Goal: Information Seeking & Learning: Learn about a topic

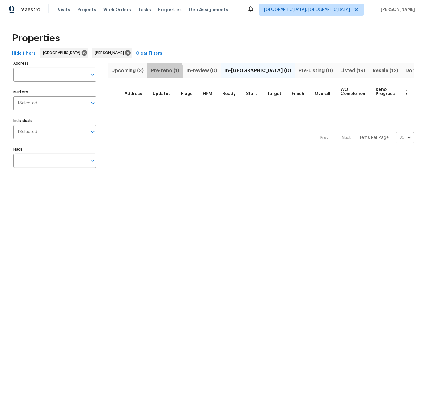
click at [162, 72] on span "Pre-reno (1)" at bounding box center [165, 70] width 28 height 8
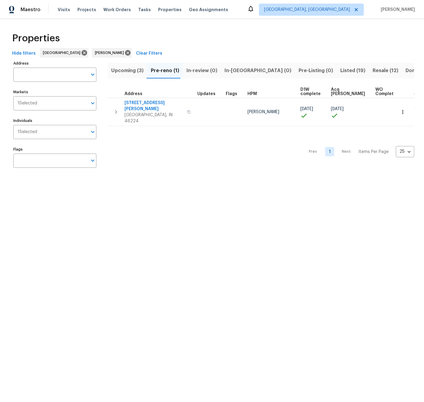
scroll to position [1, 1]
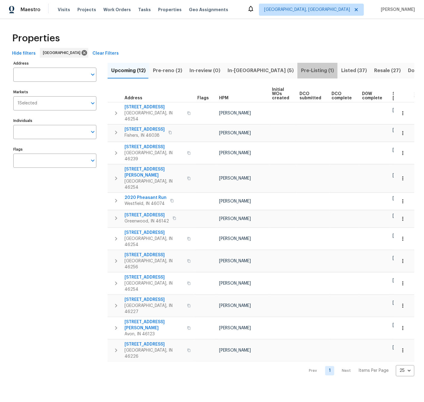
click at [301, 70] on span "Pre-Listing (1)" at bounding box center [317, 70] width 33 height 8
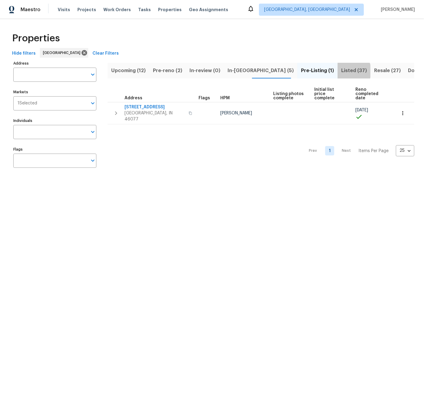
click at [341, 71] on span "Listed (37)" at bounding box center [354, 70] width 26 height 8
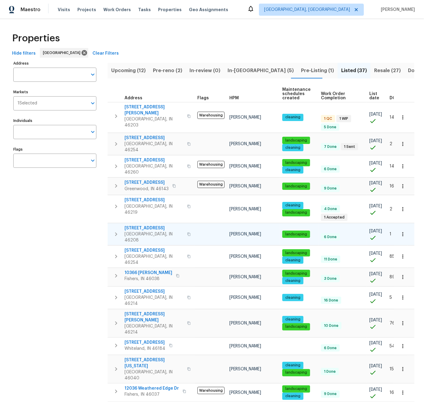
scroll to position [0, 14]
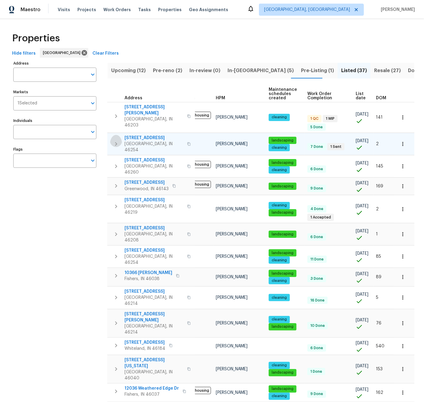
click at [116, 142] on icon "button" at bounding box center [116, 144] width 2 height 4
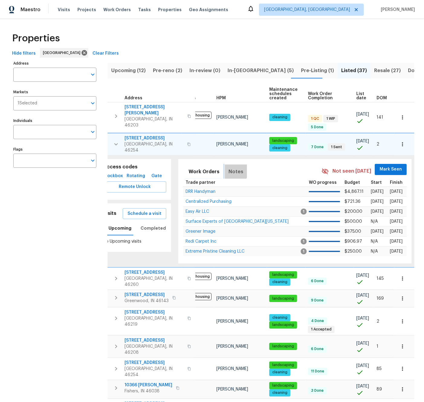
click at [230, 168] on span "Notes" at bounding box center [235, 172] width 15 height 8
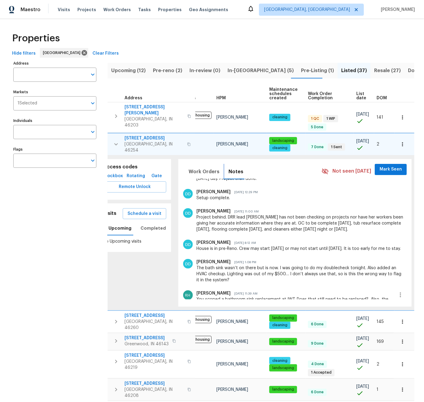
scroll to position [113, 0]
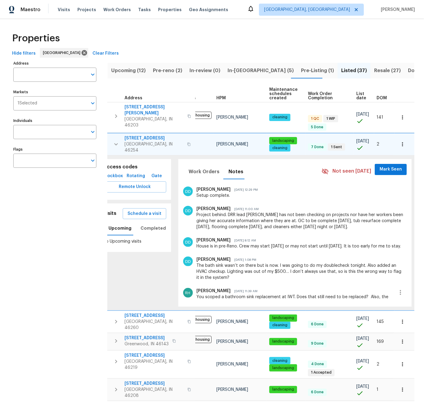
click at [115, 144] on icon "button" at bounding box center [116, 145] width 4 height 2
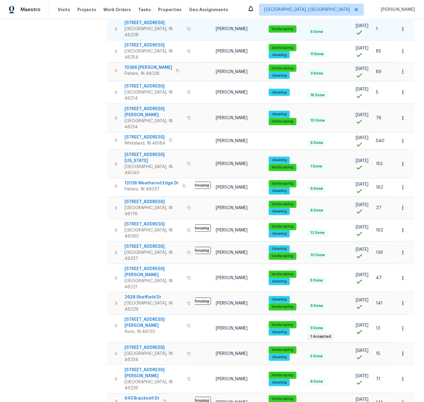
scroll to position [0, 0]
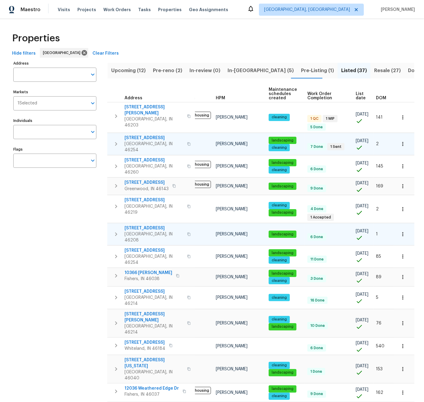
click at [402, 233] on icon "button" at bounding box center [402, 235] width 1 height 4
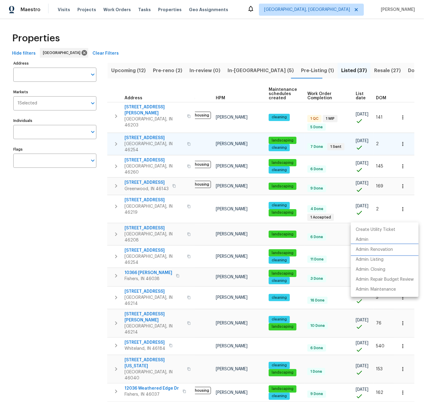
click at [380, 248] on p "Admin: Renovation" at bounding box center [374, 250] width 37 height 6
click at [21, 77] on div at bounding box center [212, 201] width 424 height 402
click at [21, 73] on input "Address" at bounding box center [50, 75] width 74 height 14
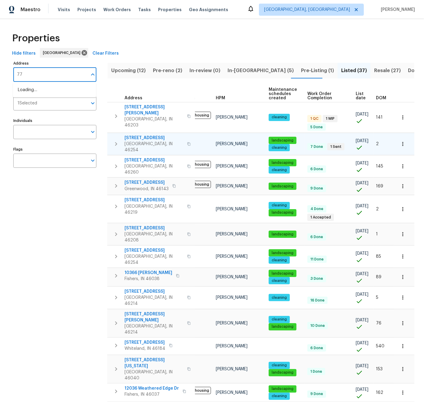
type input "770"
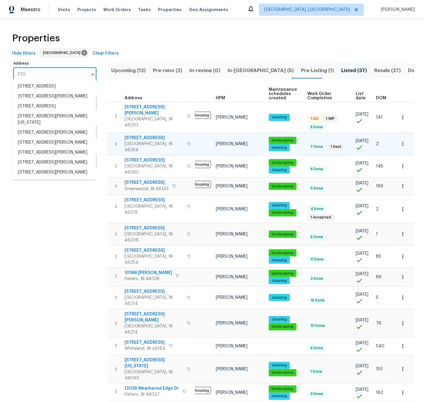
scroll to position [4, 0]
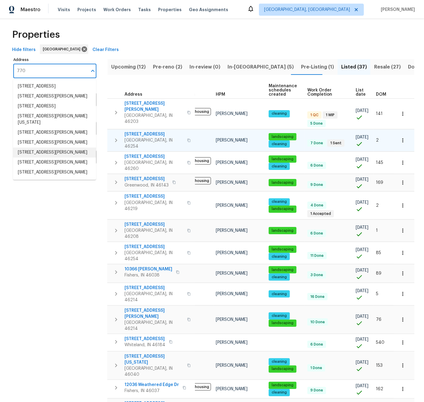
click at [32, 158] on li "770 Tulip Ln Greenwood IN 46143" at bounding box center [54, 153] width 83 height 10
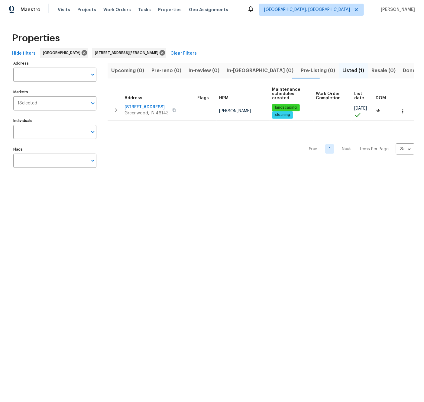
type input "770 Tulip Ln Greenwood IN 46143"
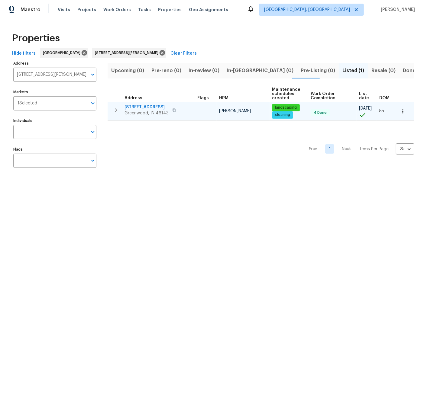
click at [115, 109] on icon "button" at bounding box center [115, 110] width 7 height 7
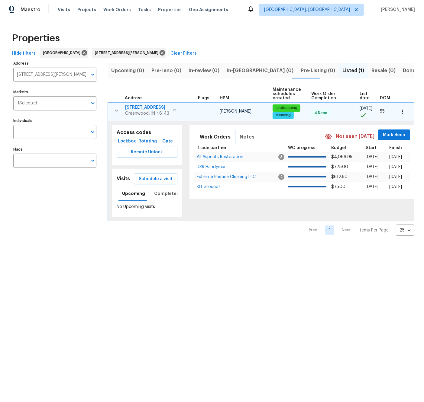
click at [246, 137] on span "Notes" at bounding box center [247, 137] width 15 height 8
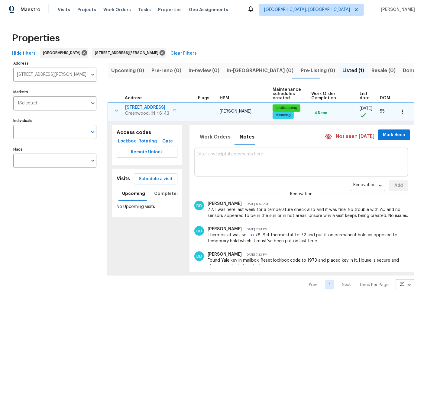
click at [403, 110] on icon "button" at bounding box center [402, 112] width 1 height 4
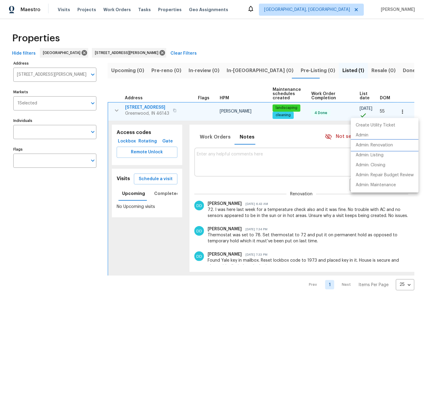
click at [383, 144] on p "Admin: Renovation" at bounding box center [374, 145] width 37 height 6
click at [137, 53] on div at bounding box center [212, 201] width 424 height 402
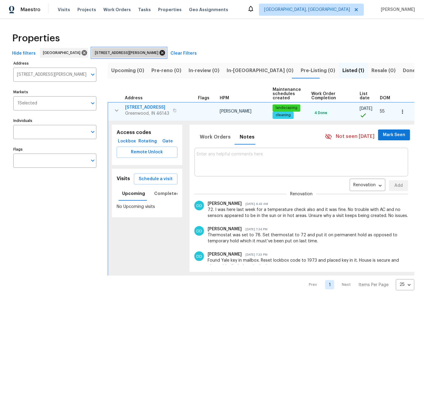
click at [159, 53] on icon at bounding box center [162, 53] width 7 height 7
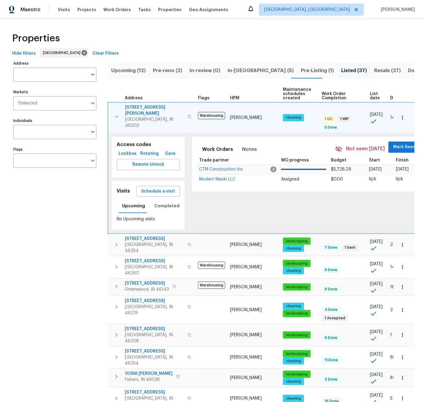
click at [165, 69] on span "Pre-reno (2)" at bounding box center [167, 70] width 29 height 8
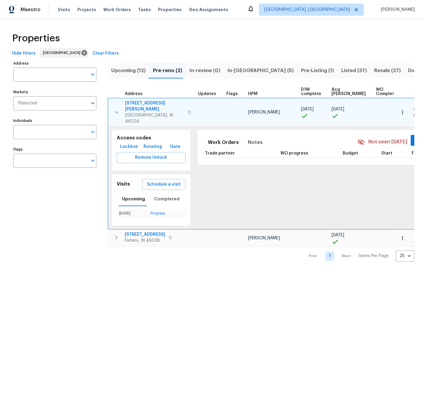
click at [116, 109] on icon "button" at bounding box center [116, 112] width 7 height 7
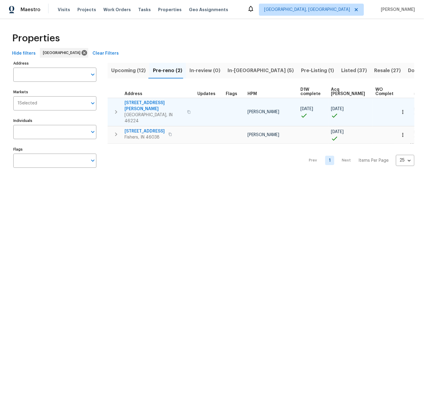
click at [234, 82] on div "Upcoming (12) Pre-reno (2) In-review (0) In-reno (5) Pre-Listing (1) Listed (37…" at bounding box center [261, 116] width 307 height 115
click at [143, 102] on span "3152 Allison Ave" at bounding box center [153, 106] width 59 height 12
click at [403, 109] on icon "button" at bounding box center [403, 112] width 6 height 6
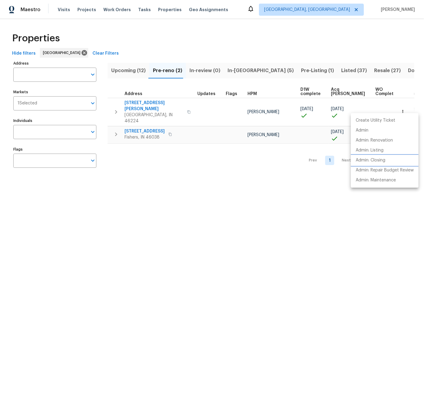
click at [379, 160] on p "Admin: Closing" at bounding box center [371, 160] width 30 height 6
click at [129, 72] on div at bounding box center [212, 201] width 424 height 402
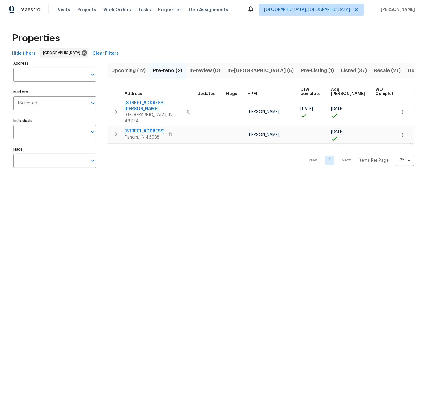
click at [126, 71] on span "Upcoming (12)" at bounding box center [128, 70] width 34 height 8
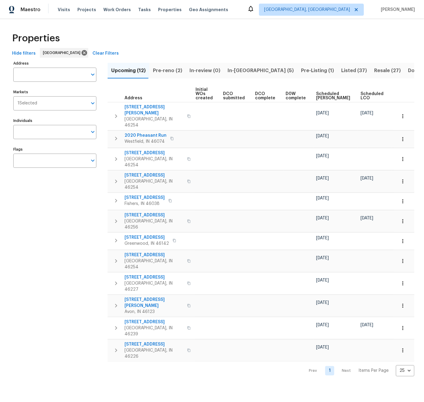
scroll to position [0, 77]
click at [393, 96] on span "Ready Date" at bounding box center [399, 96] width 13 height 8
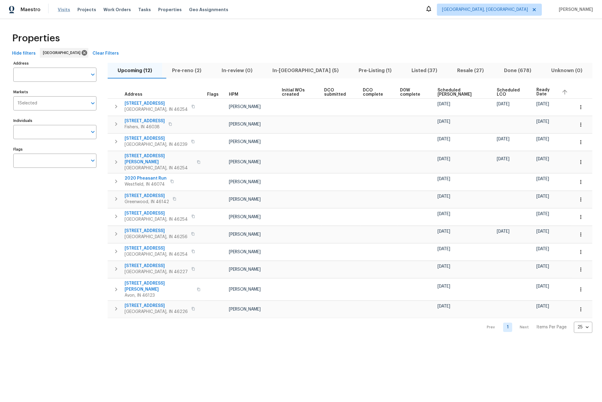
click at [64, 10] on span "Visits" at bounding box center [64, 10] width 12 height 6
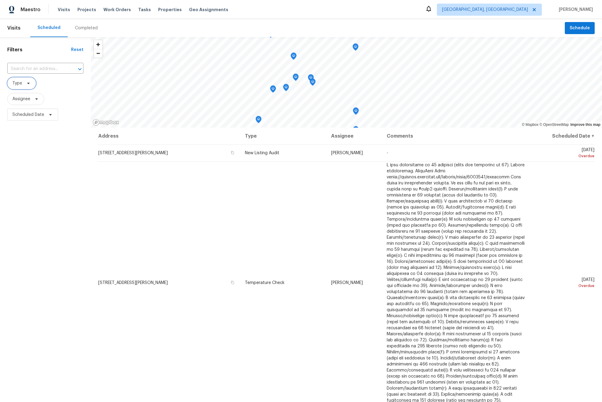
click at [18, 84] on span "Type" at bounding box center [17, 83] width 10 height 6
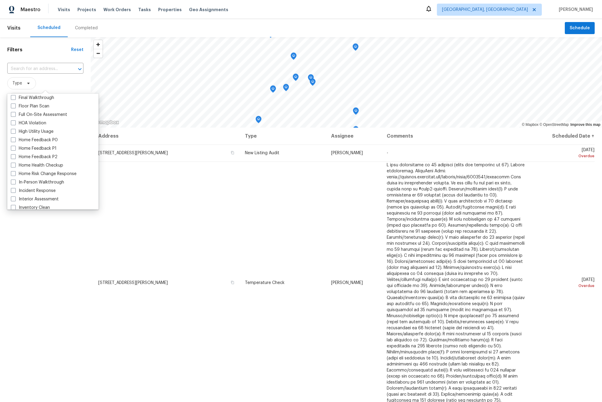
scroll to position [155, 0]
click at [13, 180] on span at bounding box center [13, 180] width 5 height 5
click at [13, 180] on input "In-Person Walkthrough" at bounding box center [13, 180] width 4 height 4
checkbox input "true"
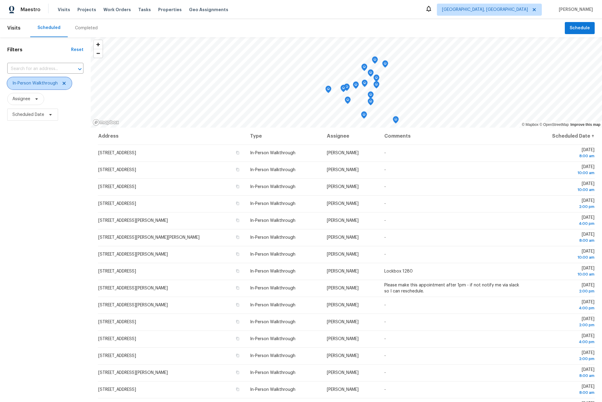
click at [64, 83] on icon at bounding box center [64, 83] width 3 height 3
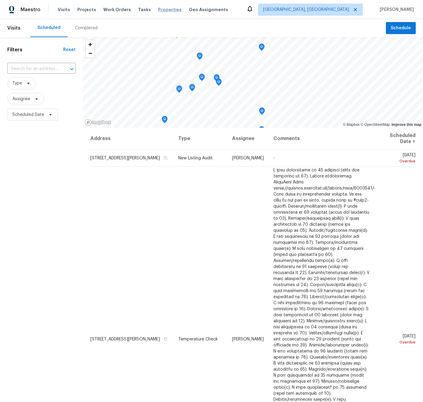
click at [158, 9] on span "Properties" at bounding box center [170, 10] width 24 height 6
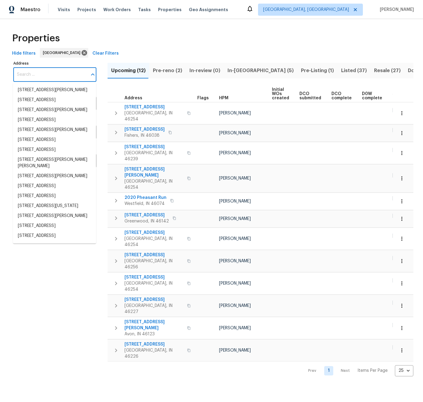
click at [37, 75] on input "Address" at bounding box center [50, 75] width 74 height 14
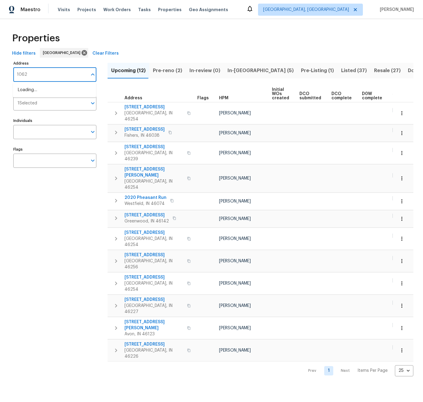
type input "10620"
click at [30, 105] on li "10620 Colonial Ct Indianapolis IN 46234" at bounding box center [54, 100] width 83 height 10
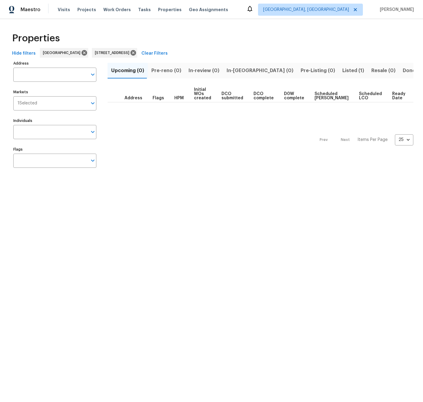
type input "10620 Colonial Ct Indianapolis IN 46234"
click at [342, 71] on span "Listed (1)" at bounding box center [353, 70] width 22 height 8
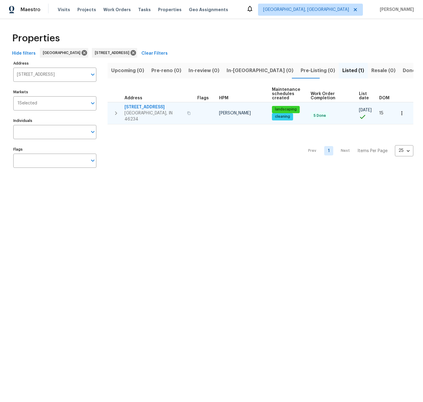
click at [116, 111] on icon "button" at bounding box center [116, 113] width 2 height 4
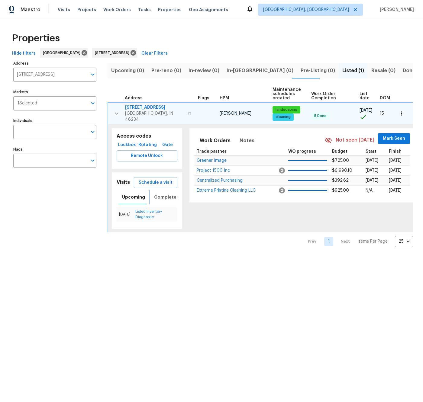
click at [161, 194] on span "Completed" at bounding box center [166, 198] width 25 height 8
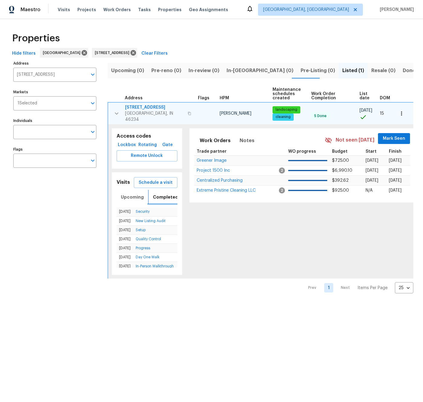
scroll to position [0, 2]
click at [402, 111] on icon "button" at bounding box center [402, 114] width 6 height 6
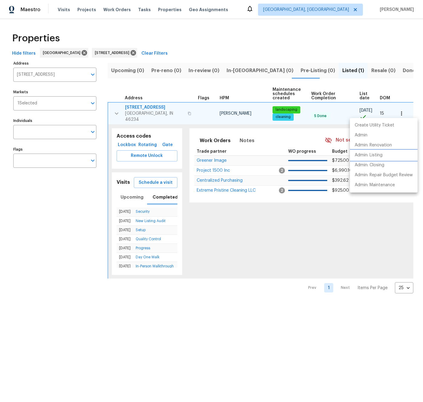
click at [376, 155] on p "Admin: Listing" at bounding box center [369, 155] width 28 height 6
click at [150, 53] on div at bounding box center [211, 201] width 423 height 402
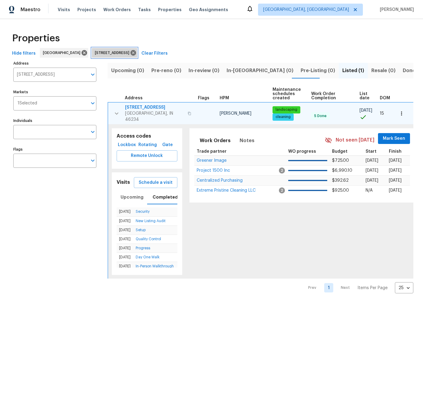
click at [137, 53] on icon at bounding box center [133, 53] width 7 height 7
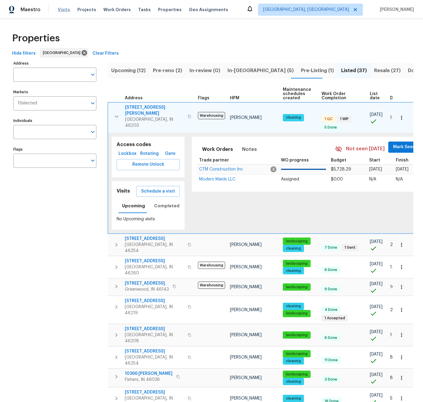
click at [60, 9] on span "Visits" at bounding box center [64, 10] width 12 height 6
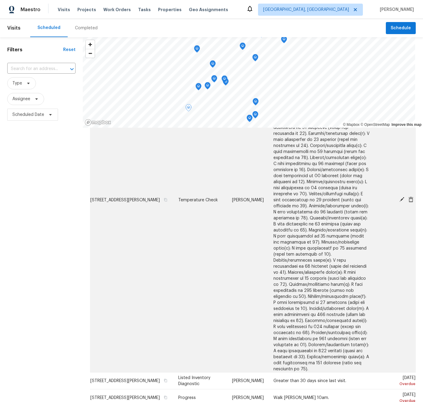
scroll to position [139, 0]
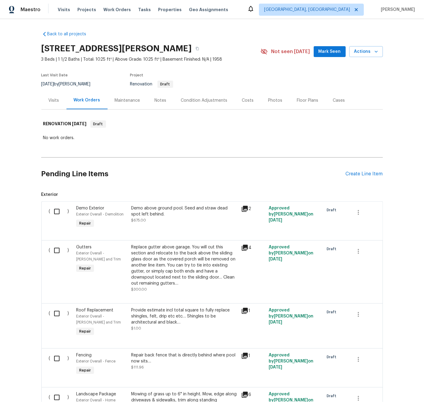
click at [158, 100] on div "Notes" at bounding box center [161, 101] width 12 height 6
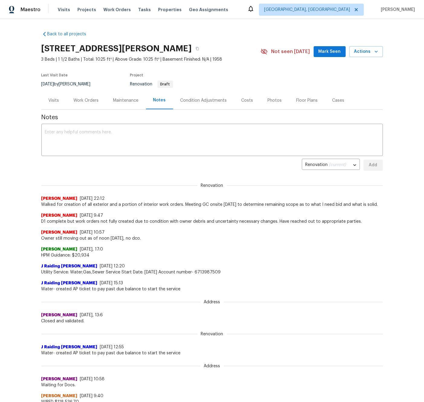
click at [90, 101] on div "Work Orders" at bounding box center [86, 101] width 25 height 6
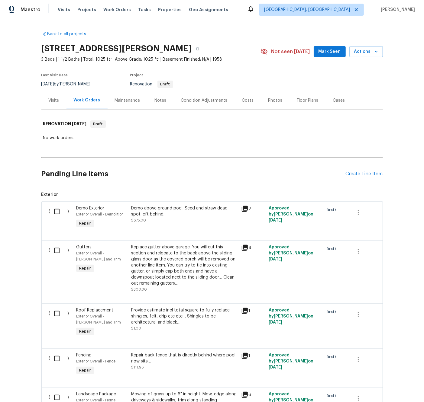
click at [100, 83] on div "Last Visit Date 8/11/2025 by Dodd Drayer Project Renovation Draft" at bounding box center [143, 81] width 205 height 22
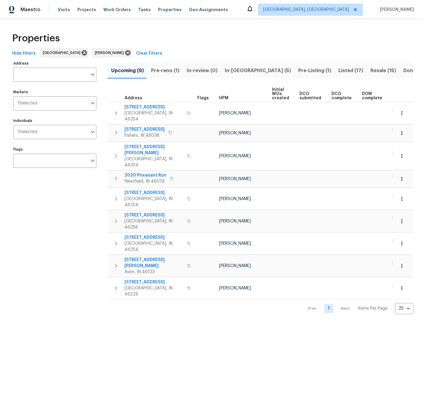
click at [232, 70] on span "In-[GEOGRAPHIC_DATA] (5)" at bounding box center [258, 70] width 66 height 8
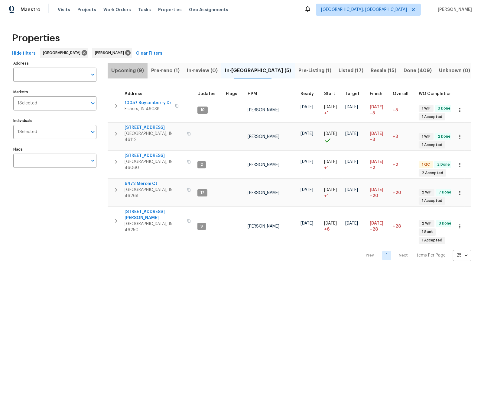
click at [126, 70] on span "Upcoming (9)" at bounding box center [127, 70] width 33 height 8
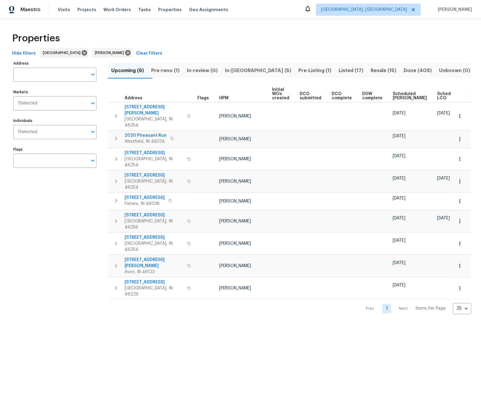
click at [252, 69] on span "In-[GEOGRAPHIC_DATA] (5)" at bounding box center [258, 70] width 66 height 8
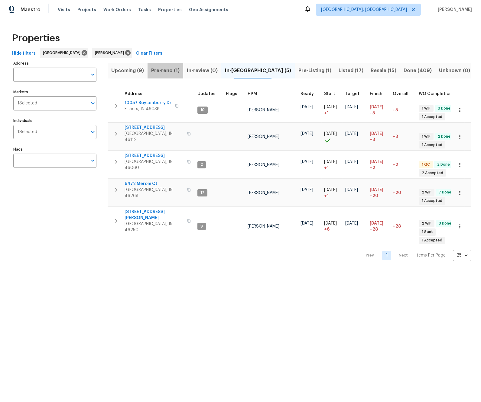
click at [169, 71] on span "Pre-reno (1)" at bounding box center [165, 70] width 28 height 8
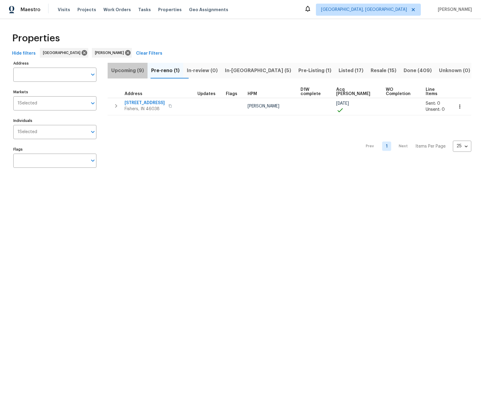
click at [131, 71] on span "Upcoming (9)" at bounding box center [127, 70] width 33 height 8
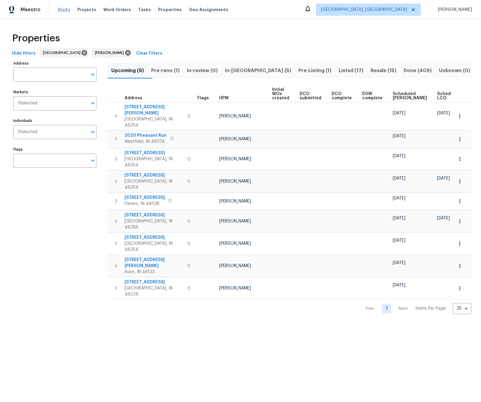
click at [61, 10] on span "Visits" at bounding box center [64, 10] width 12 height 6
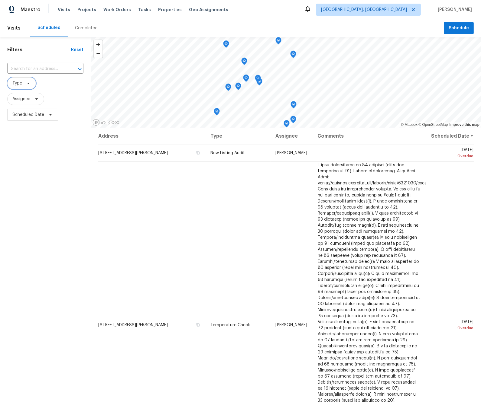
click at [18, 82] on span "Type" at bounding box center [17, 83] width 10 height 6
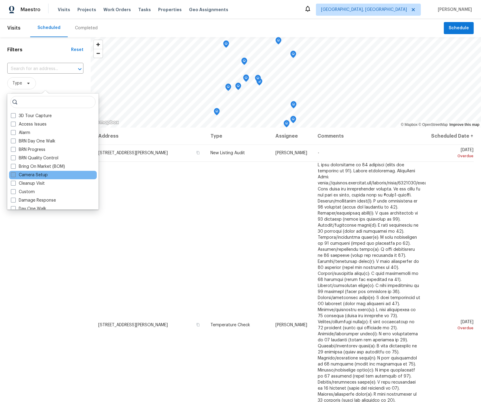
scroll to position [55, 0]
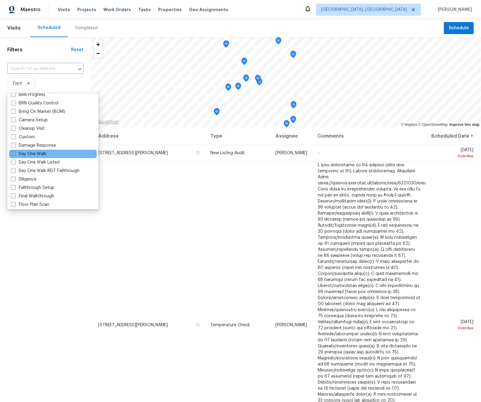
click at [13, 153] on span at bounding box center [13, 153] width 5 height 5
click at [13, 153] on input "Day One Walk" at bounding box center [13, 153] width 4 height 4
checkbox input "true"
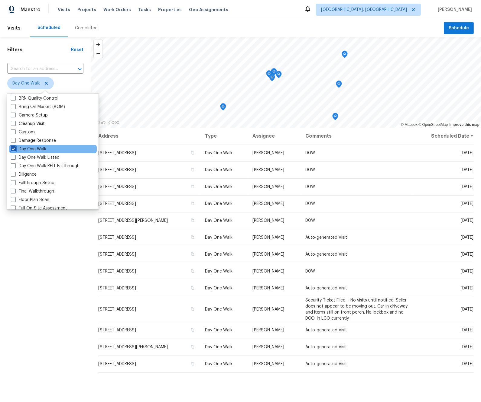
scroll to position [61, 0]
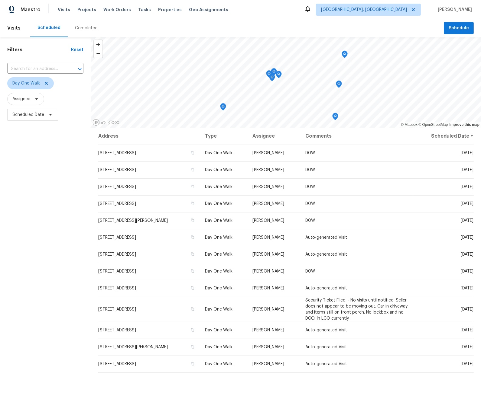
click at [31, 260] on div "Filters Reset ​ Day One Walk Assignee Scheduled Date" at bounding box center [45, 243] width 91 height 413
click at [25, 116] on span "Scheduled Date" at bounding box center [28, 115] width 32 height 6
click at [79, 135] on input "text" at bounding box center [101, 135] width 60 height 12
select select "7"
select select "2025"
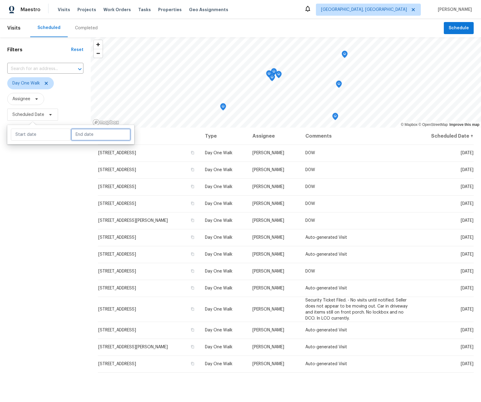
select select "8"
select select "2025"
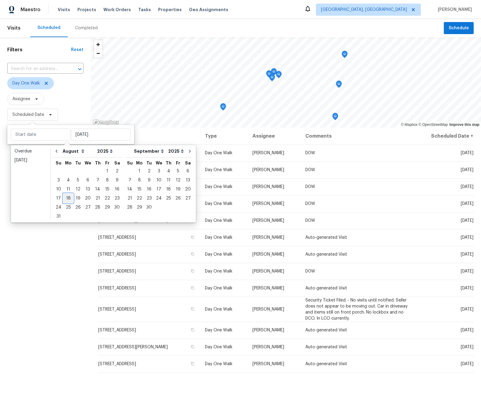
click at [66, 197] on div "18" at bounding box center [68, 198] width 10 height 8
type input "[DATE]"
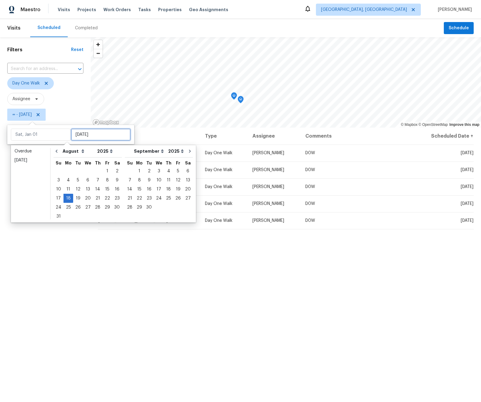
type input "[DATE]"
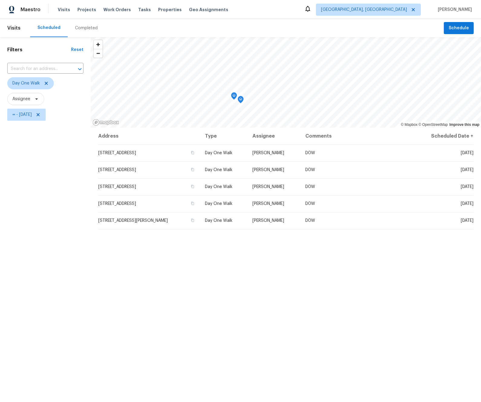
click at [74, 314] on div "Filters Reset ​ Day One Walk Assignee ∞ - [DATE]" at bounding box center [45, 243] width 91 height 413
click at [32, 115] on span "∞ - [DATE]" at bounding box center [21, 115] width 19 height 6
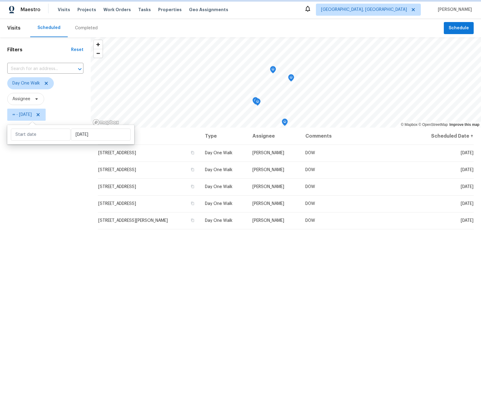
click at [40, 115] on icon at bounding box center [38, 114] width 3 height 3
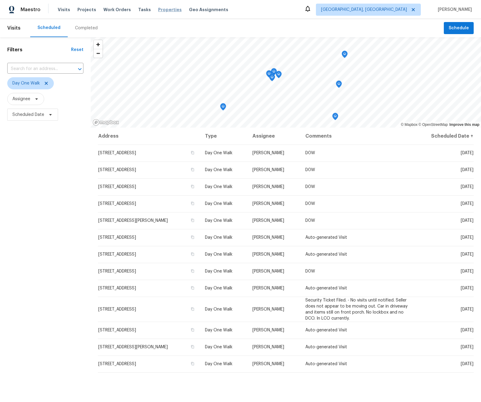
click at [158, 10] on span "Properties" at bounding box center [170, 10] width 24 height 6
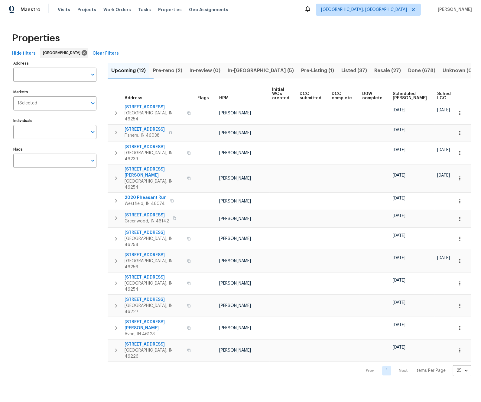
click at [130, 71] on span "Upcoming (12)" at bounding box center [128, 70] width 34 height 8
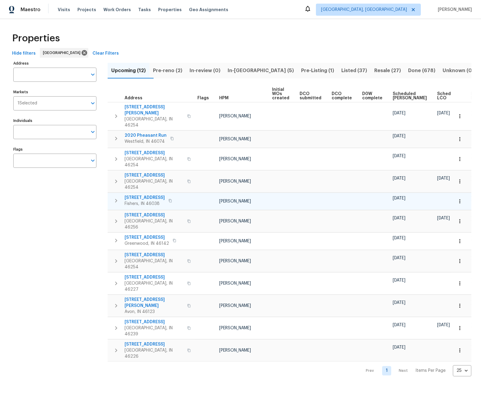
scroll to position [0, 21]
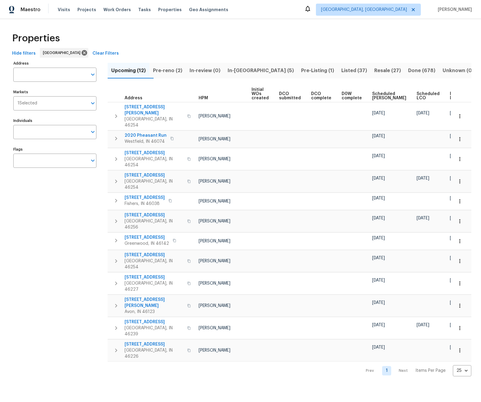
click at [423, 96] on span "Ready Date" at bounding box center [456, 96] width 13 height 8
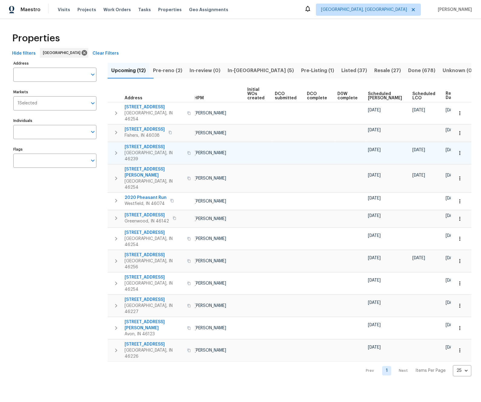
scroll to position [0, 27]
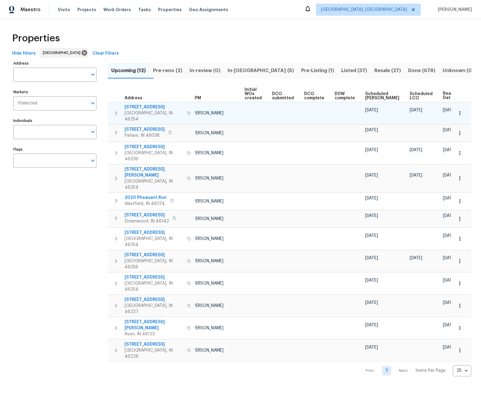
click at [115, 110] on icon "button" at bounding box center [115, 113] width 7 height 7
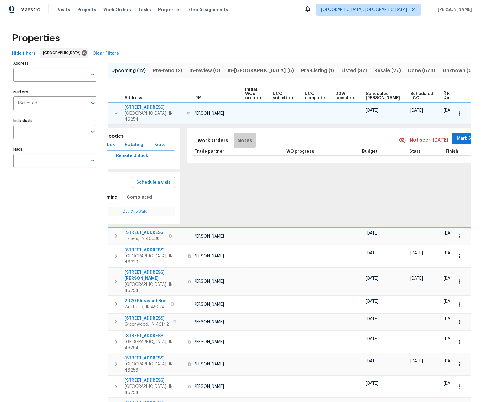
click at [237, 137] on span "Notes" at bounding box center [244, 141] width 15 height 8
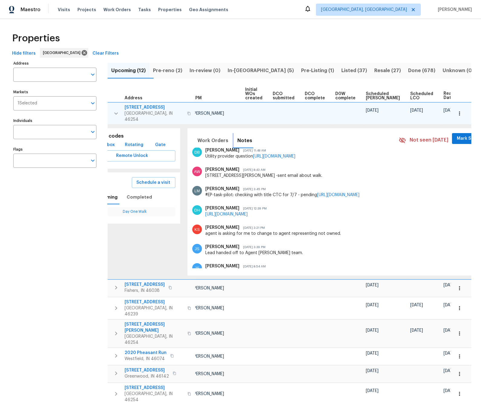
scroll to position [0, 0]
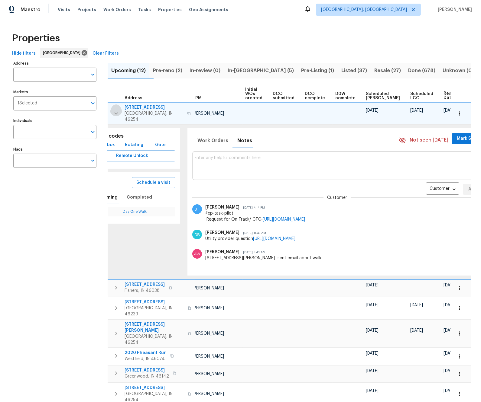
click at [114, 110] on icon "button" at bounding box center [115, 113] width 7 height 7
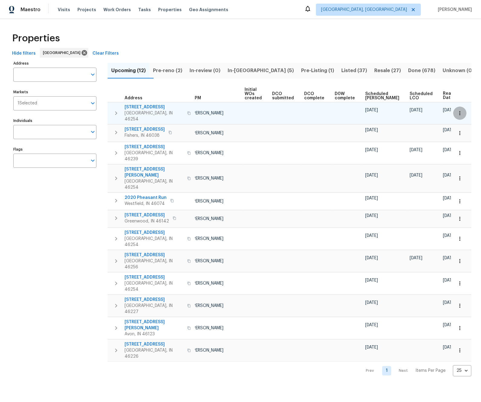
click at [423, 111] on icon "button" at bounding box center [459, 113] width 1 height 4
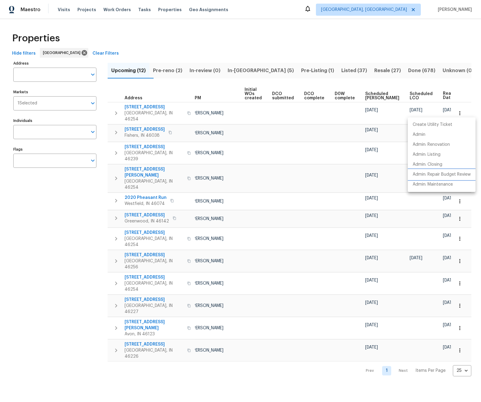
click at [423, 174] on p "Admin: Repair Budget Review" at bounding box center [441, 175] width 58 height 6
click at [271, 128] on div at bounding box center [240, 201] width 481 height 402
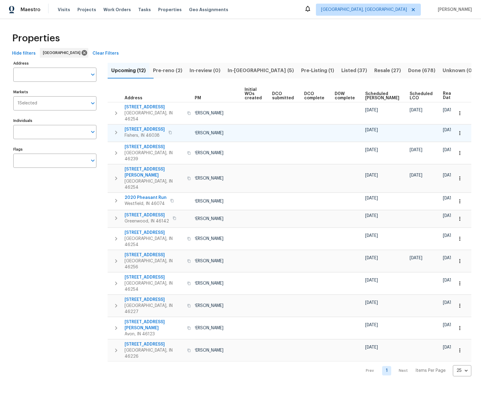
click at [423, 130] on icon "button" at bounding box center [460, 133] width 6 height 6
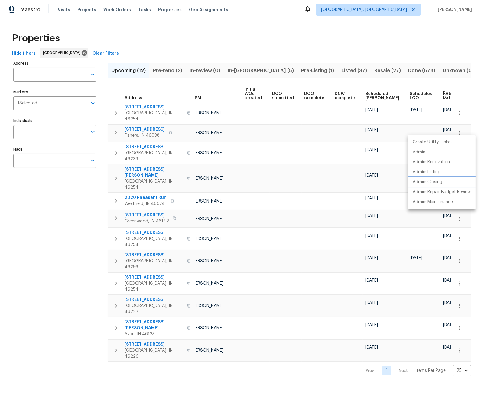
click at [423, 180] on p "Admin: Closing" at bounding box center [427, 182] width 30 height 6
click at [231, 164] on div at bounding box center [240, 201] width 481 height 402
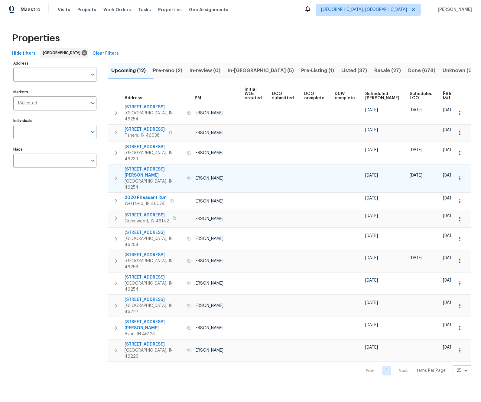
click at [423, 176] on icon "button" at bounding box center [460, 179] width 6 height 6
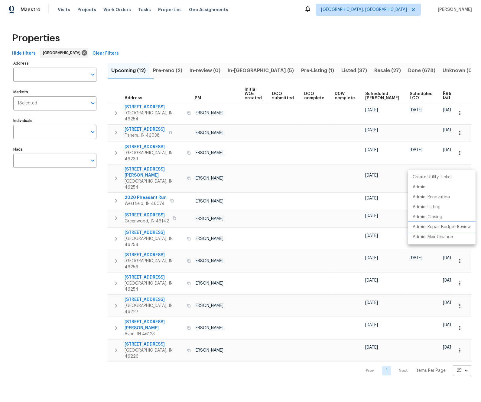
click at [423, 226] on p "Admin: Repair Budget Review" at bounding box center [441, 227] width 58 height 6
click at [267, 218] on div at bounding box center [240, 201] width 481 height 402
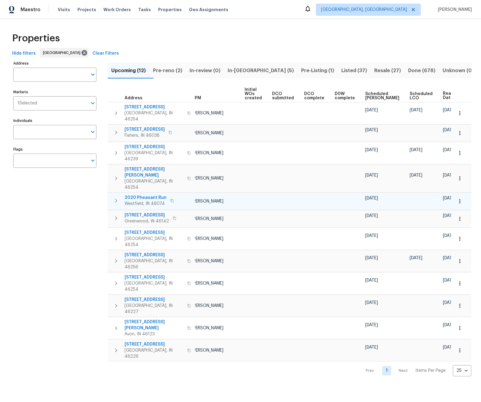
scroll to position [0, 24]
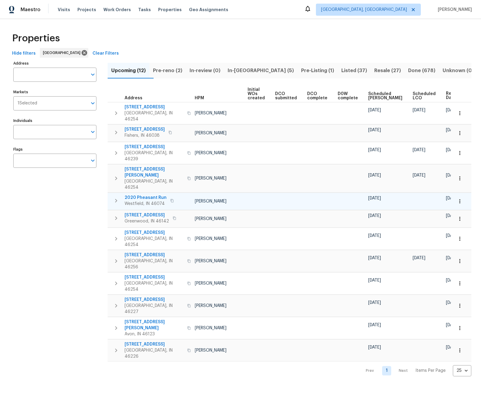
click at [423, 199] on icon "button" at bounding box center [460, 202] width 6 height 6
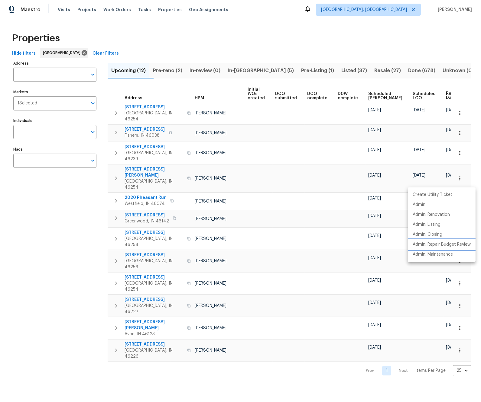
click at [423, 243] on p "Admin: Repair Budget Review" at bounding box center [441, 245] width 58 height 6
click at [281, 222] on div at bounding box center [240, 201] width 481 height 402
click at [341, 70] on span "Listed (37)" at bounding box center [354, 70] width 26 height 8
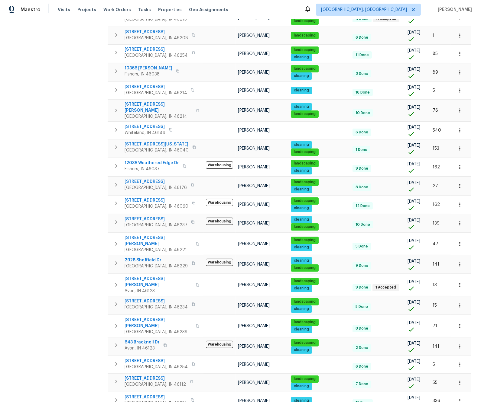
scroll to position [181, 0]
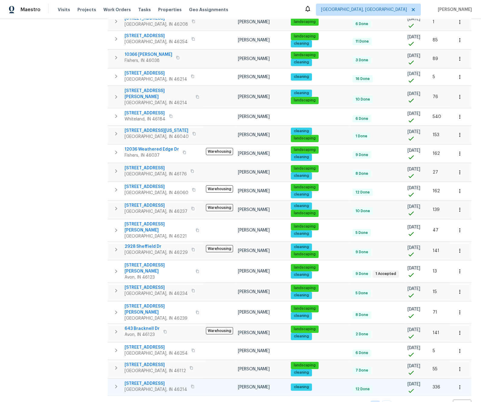
click at [146, 381] on span "[STREET_ADDRESS]" at bounding box center [155, 384] width 63 height 6
click at [423, 385] on icon "button" at bounding box center [460, 388] width 6 height 6
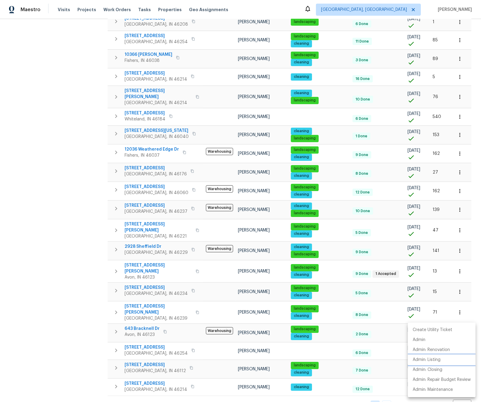
click at [423, 359] on p "Admin: Listing" at bounding box center [426, 360] width 28 height 6
click at [56, 122] on div at bounding box center [240, 201] width 481 height 402
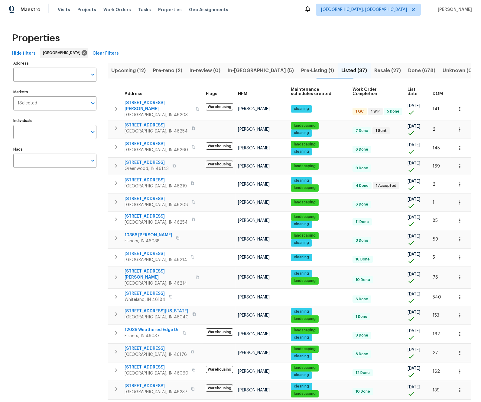
click at [423, 93] on span "DOM" at bounding box center [437, 94] width 10 height 4
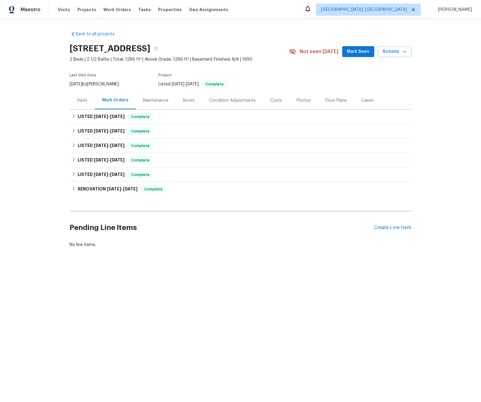
click at [300, 101] on div "Photos" at bounding box center [304, 101] width 14 height 6
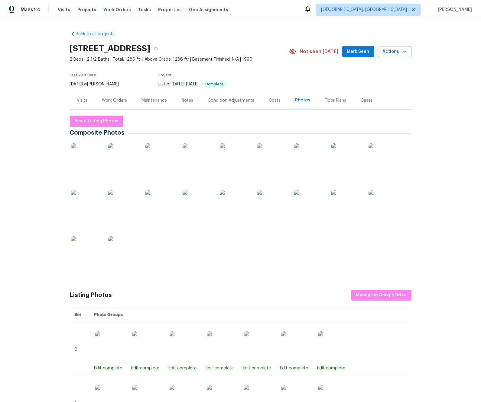
click at [81, 157] on img at bounding box center [86, 159] width 30 height 30
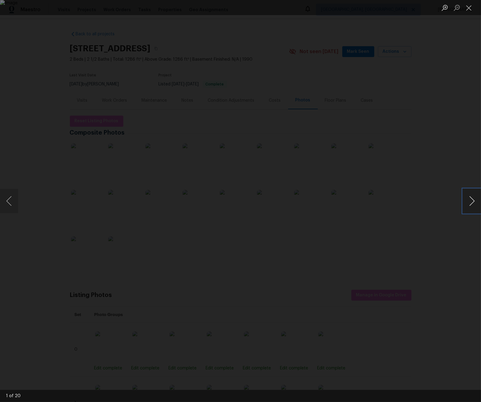
click at [474, 201] on button "Next image" at bounding box center [472, 201] width 18 height 24
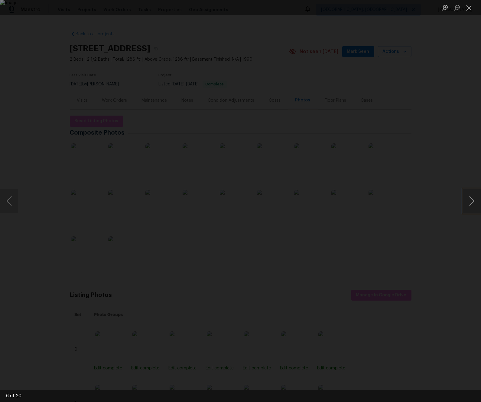
click at [474, 201] on button "Next image" at bounding box center [472, 201] width 18 height 24
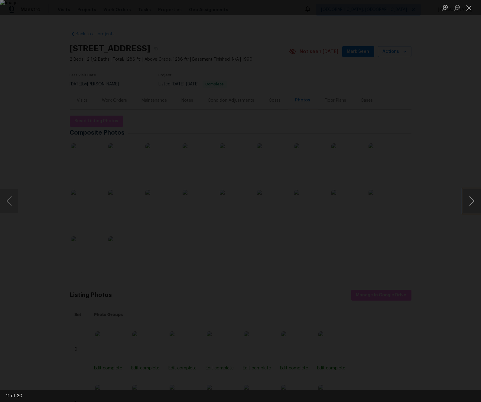
click at [474, 201] on button "Next image" at bounding box center [472, 201] width 18 height 24
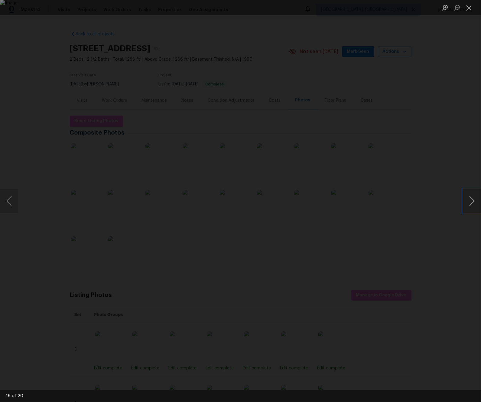
click at [474, 201] on button "Next image" at bounding box center [472, 201] width 18 height 24
click at [468, 8] on button "Close lightbox" at bounding box center [469, 7] width 12 height 11
